Goal: Check status: Check status

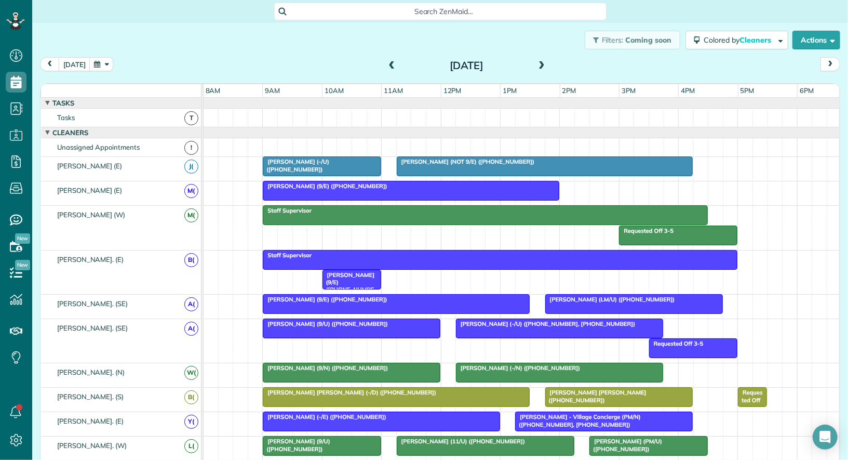
scroll to position [4, 4]
click at [390, 68] on span at bounding box center [391, 65] width 11 height 9
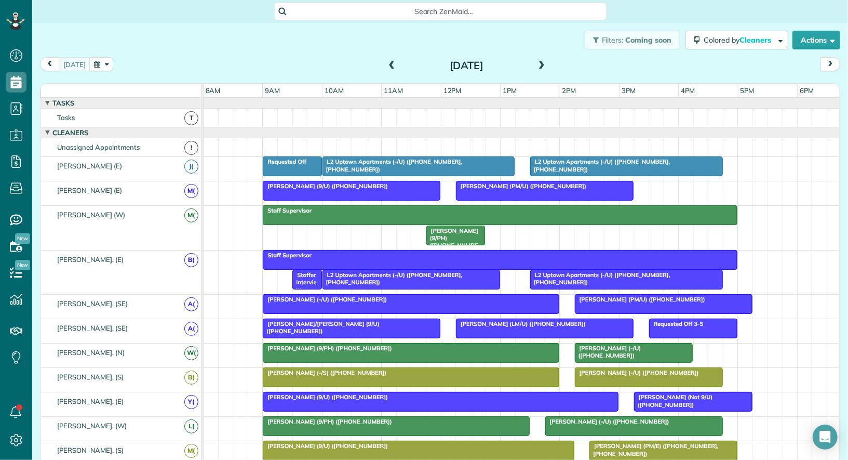
click at [379, 164] on div at bounding box center [419, 166] width 192 height 19
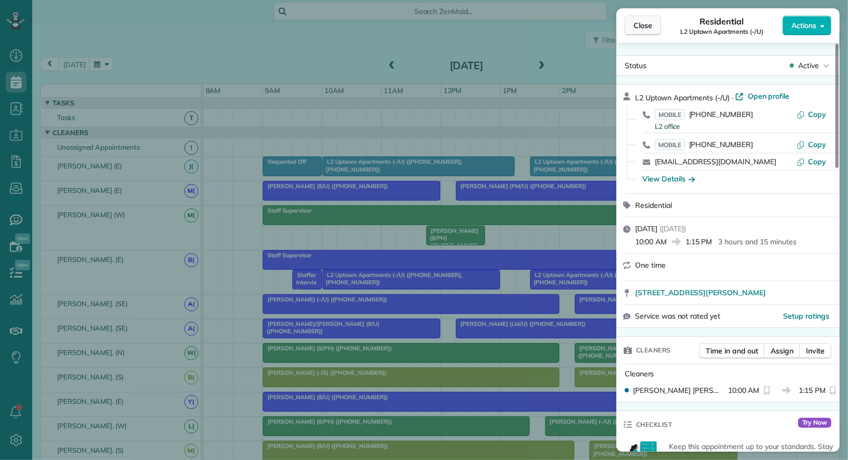
click at [647, 20] on button "Close" at bounding box center [643, 26] width 36 height 20
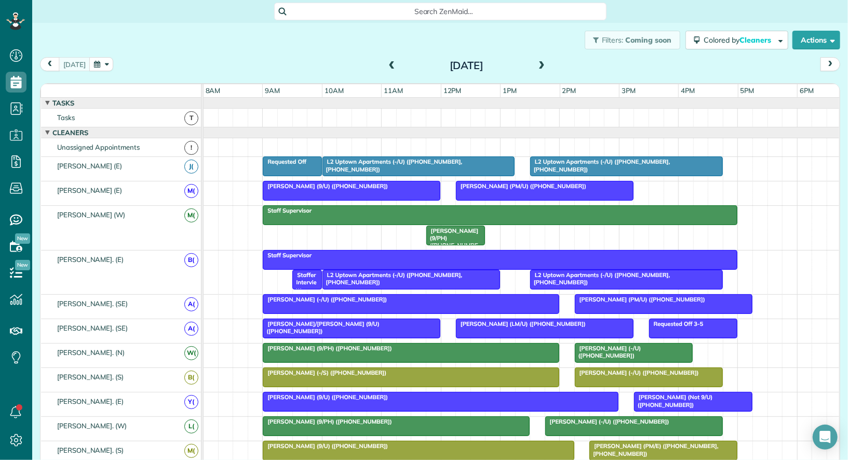
click at [604, 160] on span "L2 Uptown Apartments (-/U) ([PHONE_NUMBER], [PHONE_NUMBER])" at bounding box center [600, 165] width 141 height 15
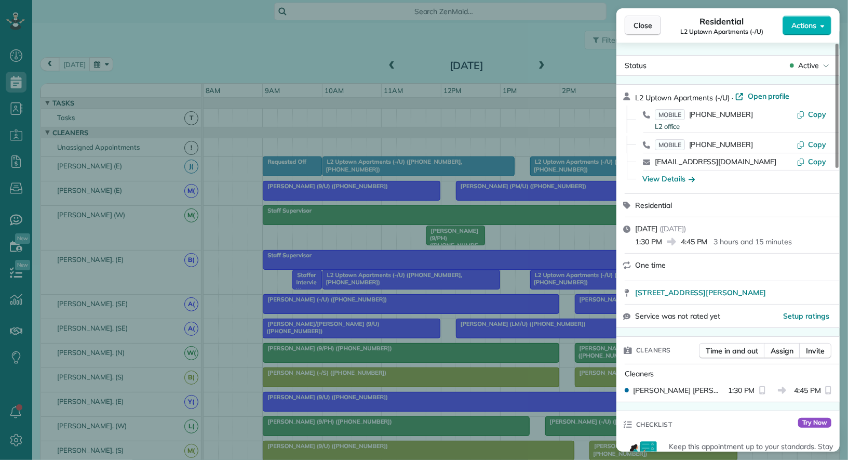
click at [641, 24] on span "Close" at bounding box center [643, 25] width 19 height 10
